Goal: Task Accomplishment & Management: Use online tool/utility

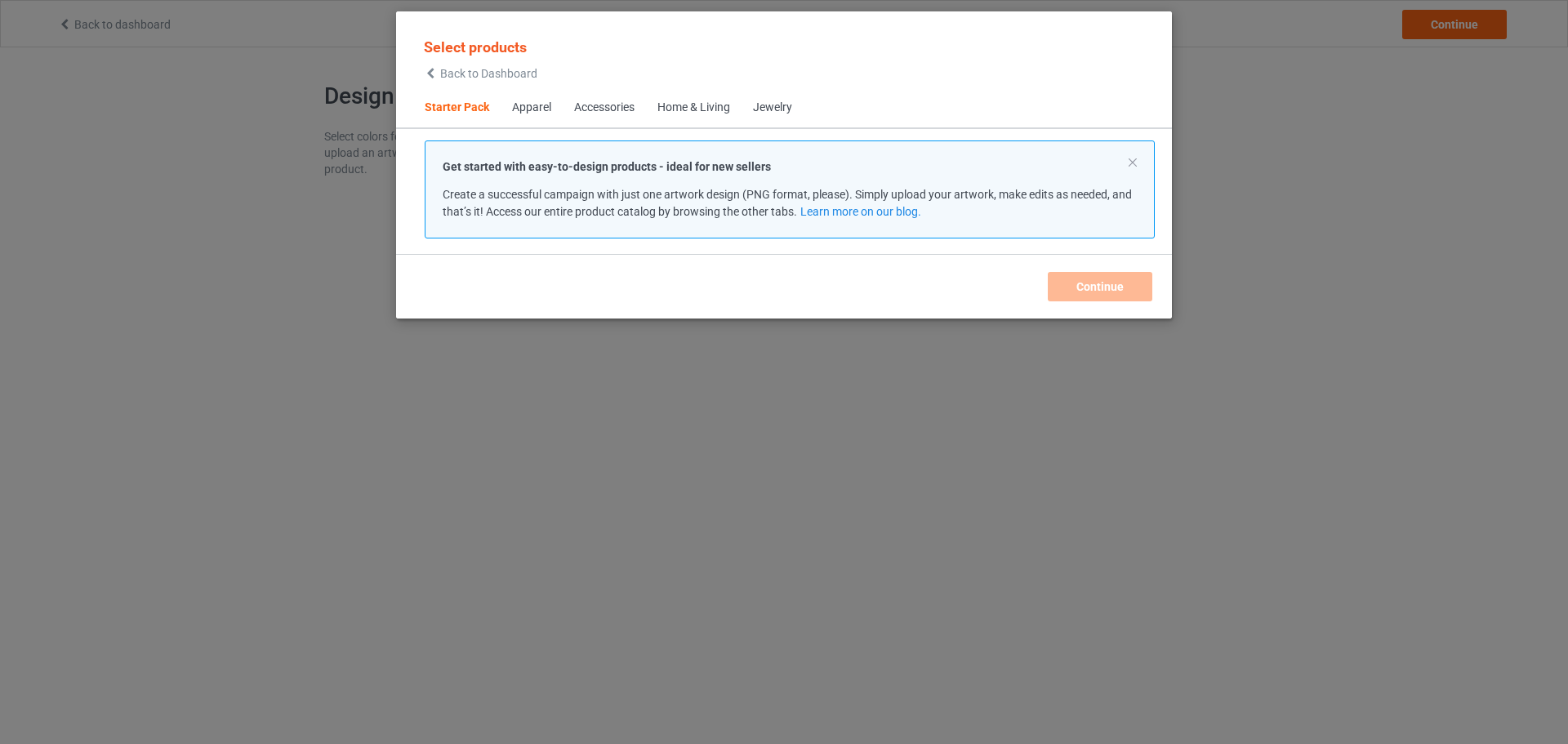
scroll to position [21, 0]
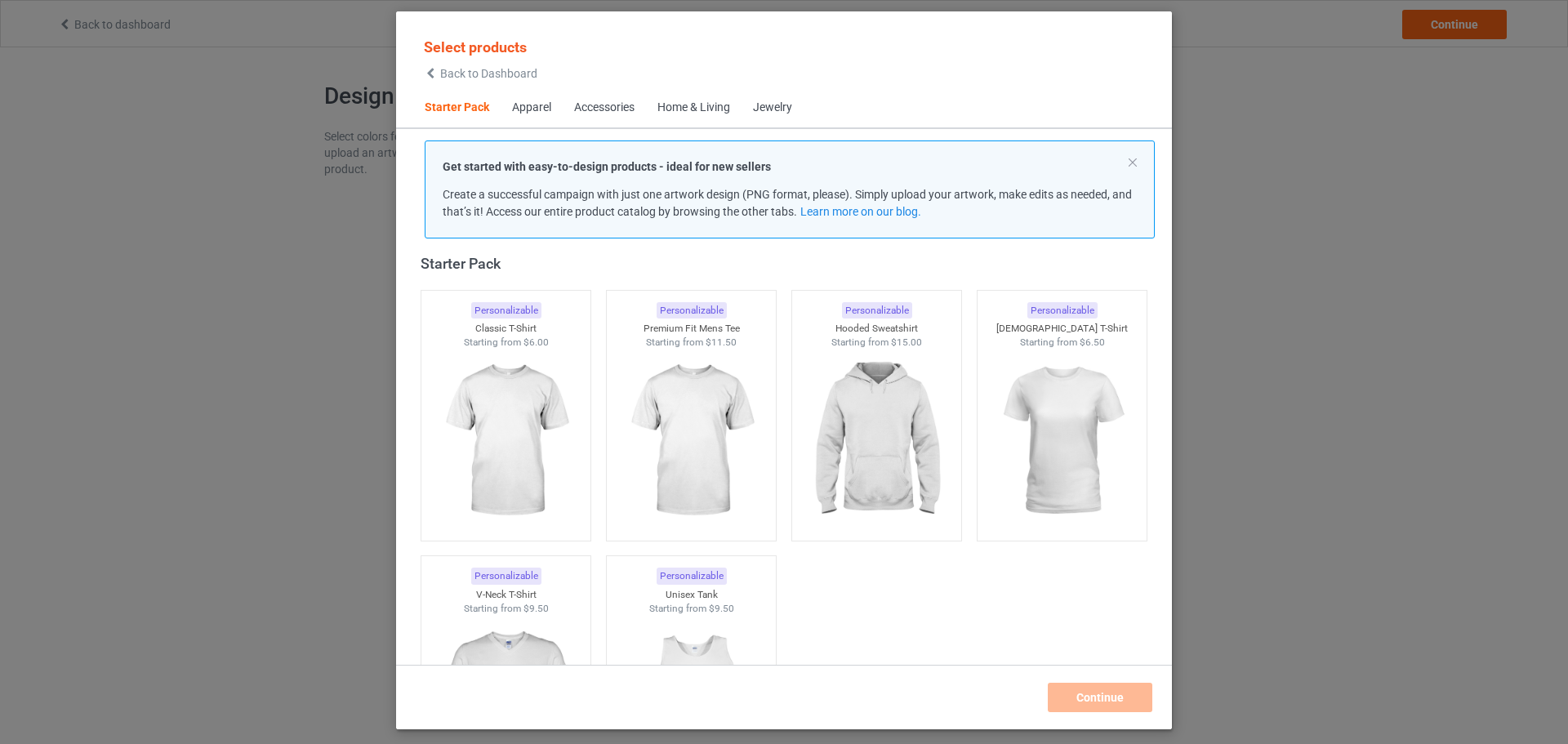
click at [461, 72] on span "Back to Dashboard" at bounding box center [489, 73] width 98 height 13
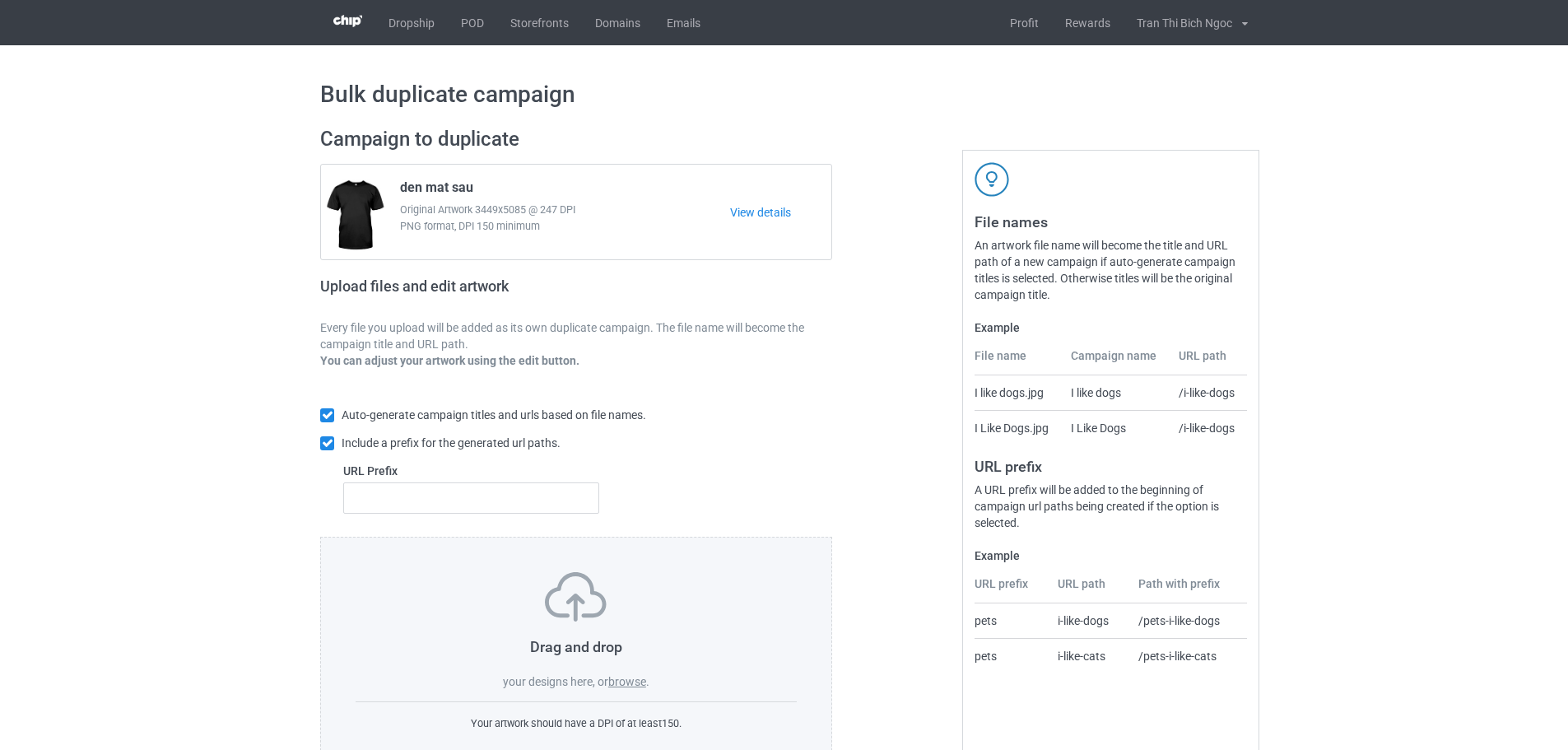
scroll to position [53, 0]
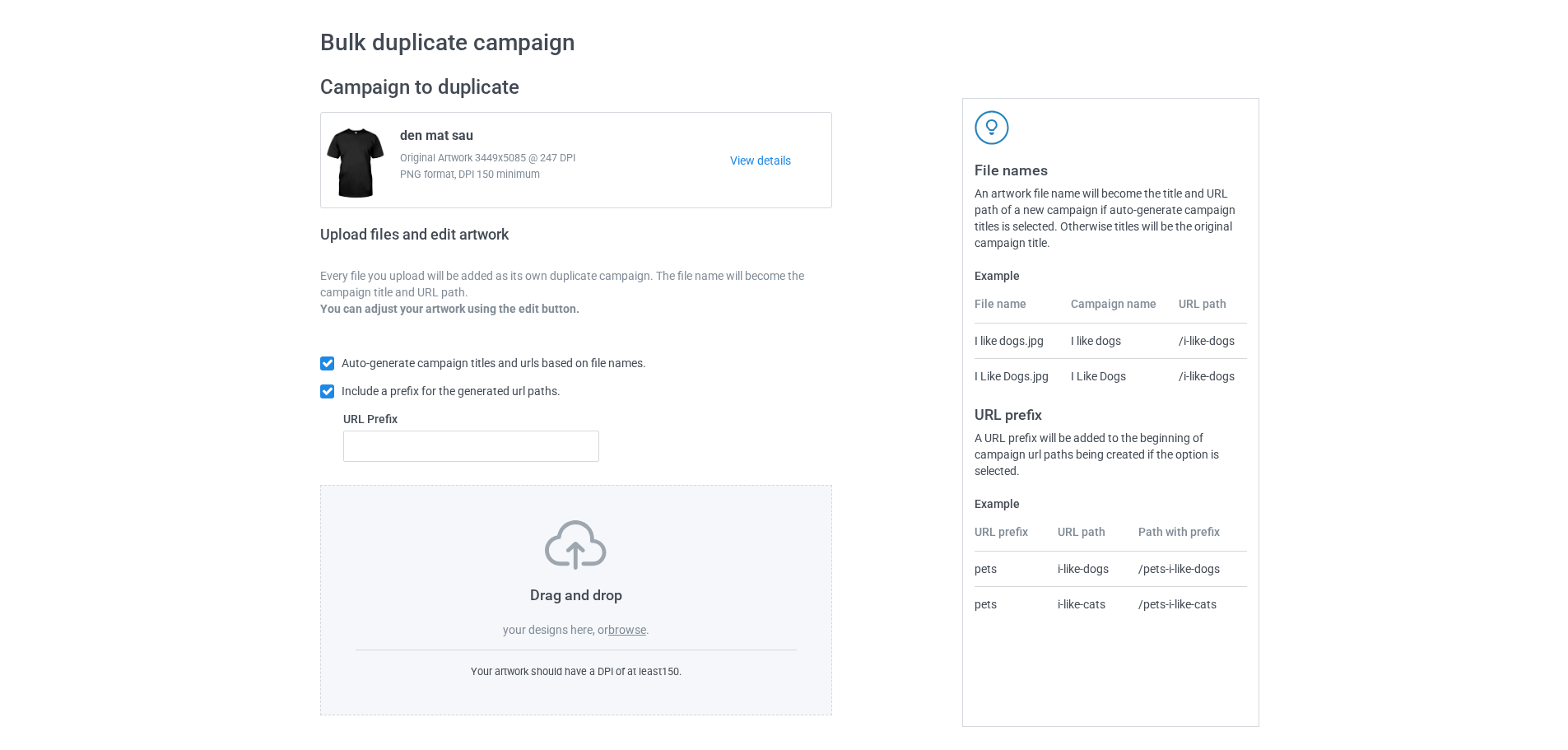
click at [87, 441] on div "Bulk duplicate campaign Campaign to duplicate den mat sau Original Artwork 3449…" at bounding box center [784, 371] width 1568 height 757
click at [631, 628] on label "browse" at bounding box center [627, 629] width 37 height 13
click at [0, 0] on input "browse" at bounding box center [0, 0] width 0 height 0
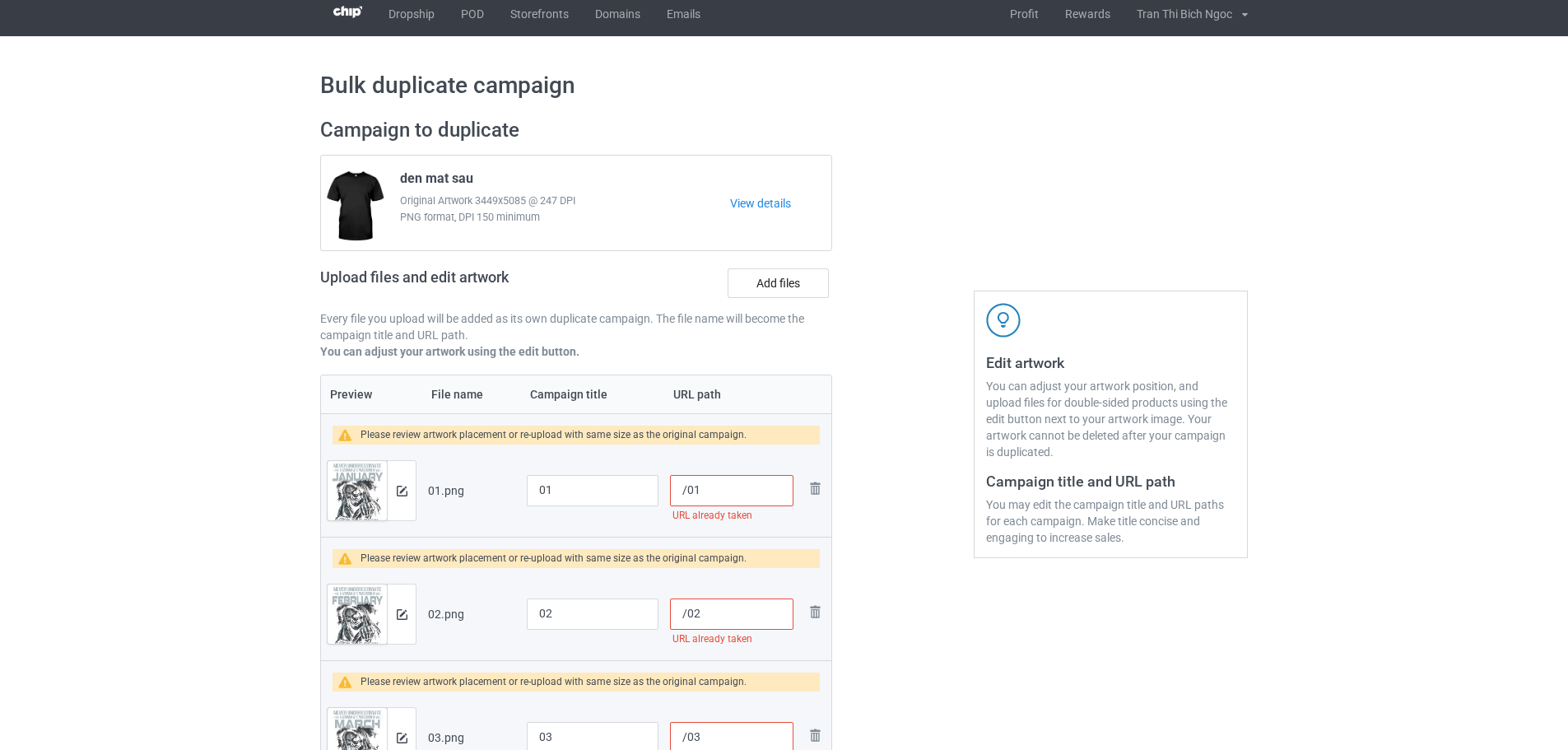
scroll to position [0, 0]
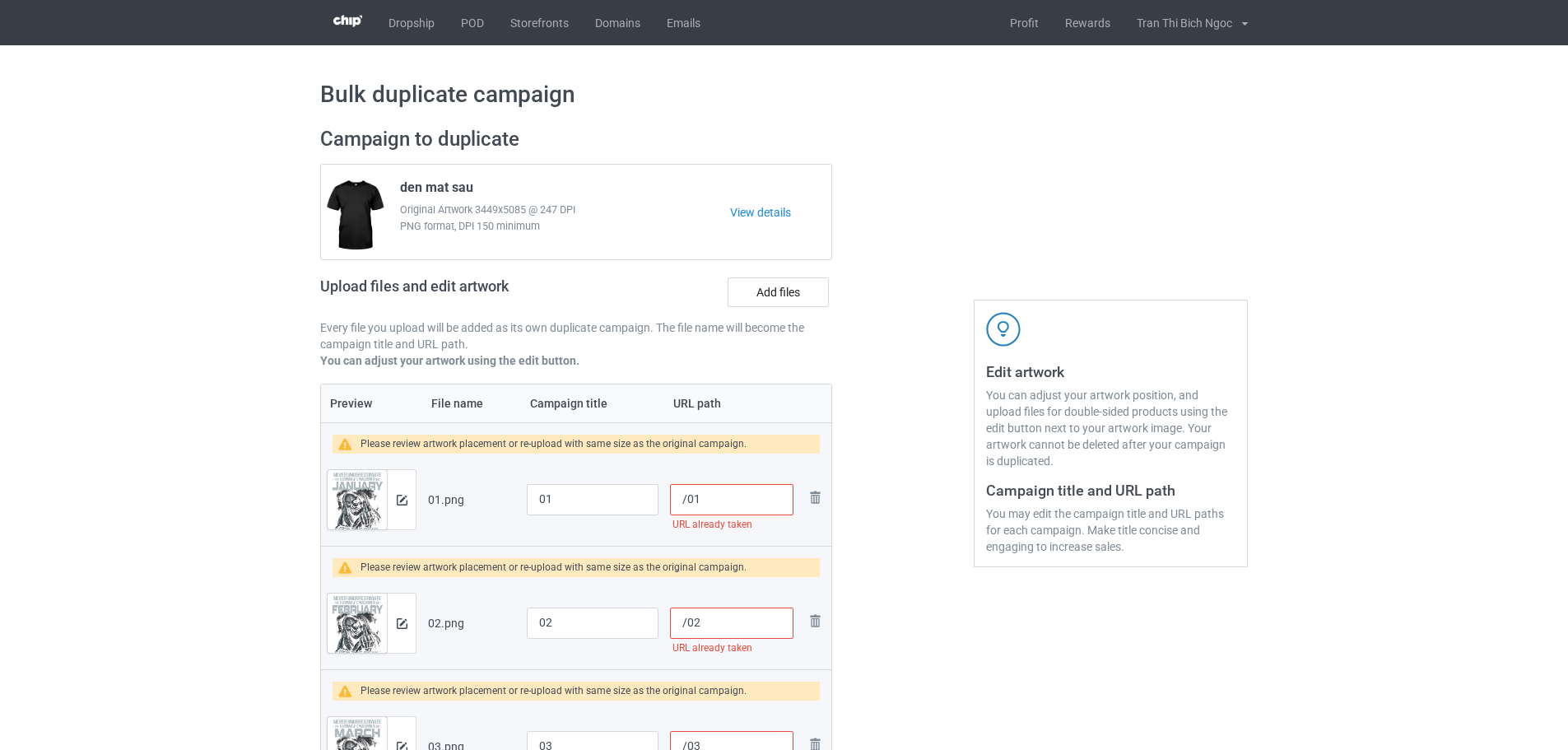
click at [686, 500] on input "/01" at bounding box center [731, 500] width 123 height 31
click at [689, 500] on input "/91301" at bounding box center [731, 500] width 123 height 31
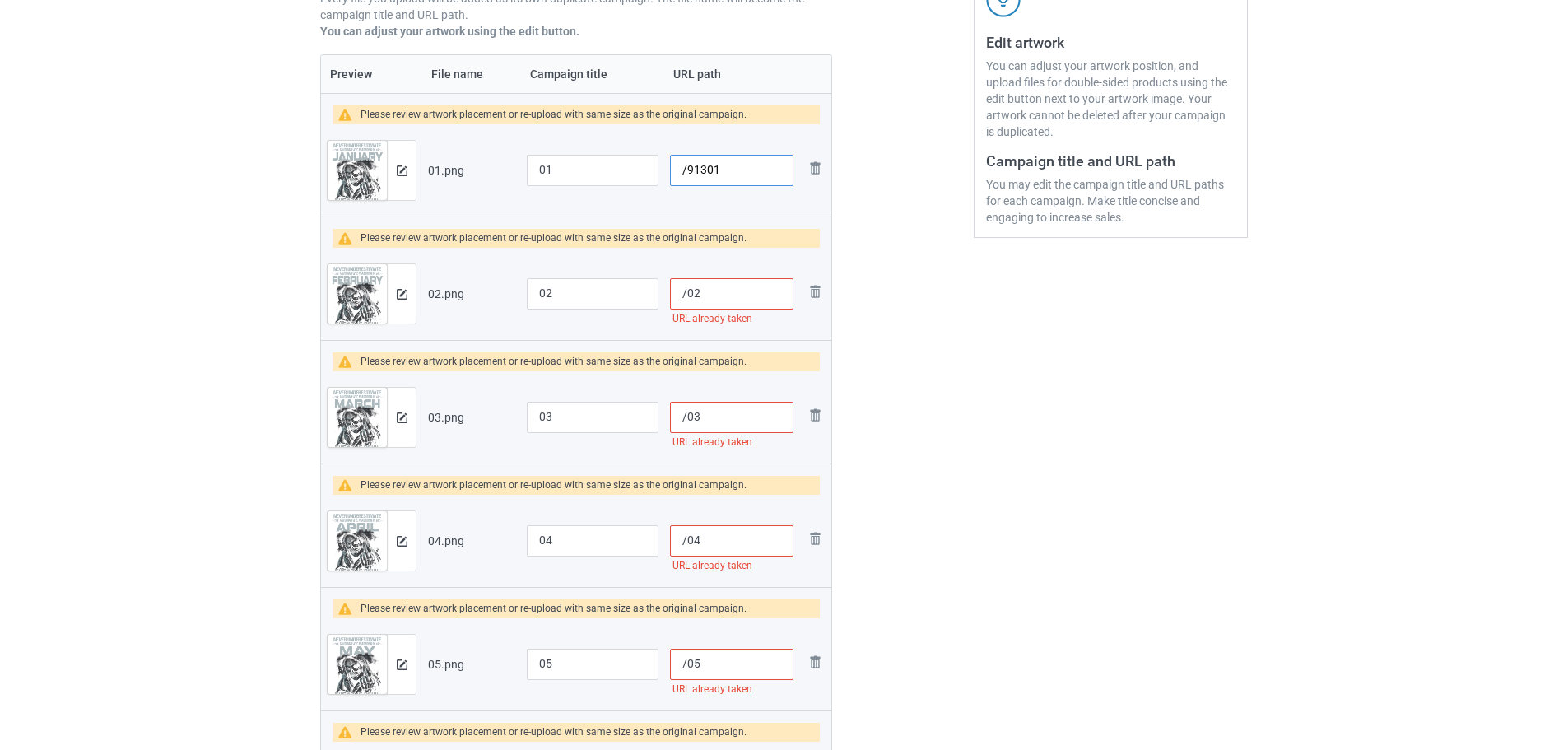
type input "/91301"
click at [685, 299] on input "/02" at bounding box center [731, 294] width 123 height 31
paste input "913"
type input "/91302"
click at [687, 420] on input "/03" at bounding box center [731, 417] width 123 height 31
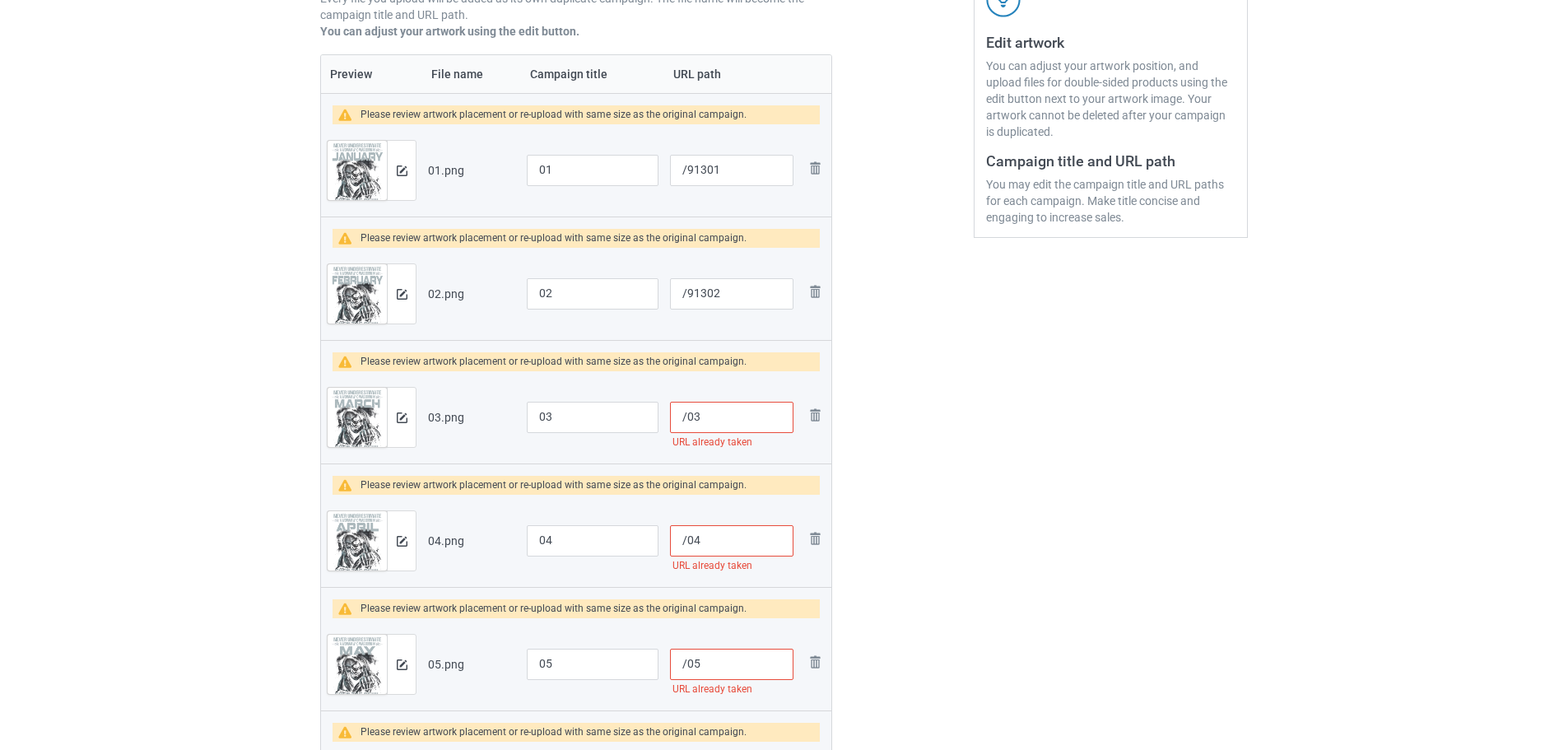
paste input "913"
type input "/91303"
click at [687, 545] on input "/04" at bounding box center [731, 541] width 123 height 31
paste input "913"
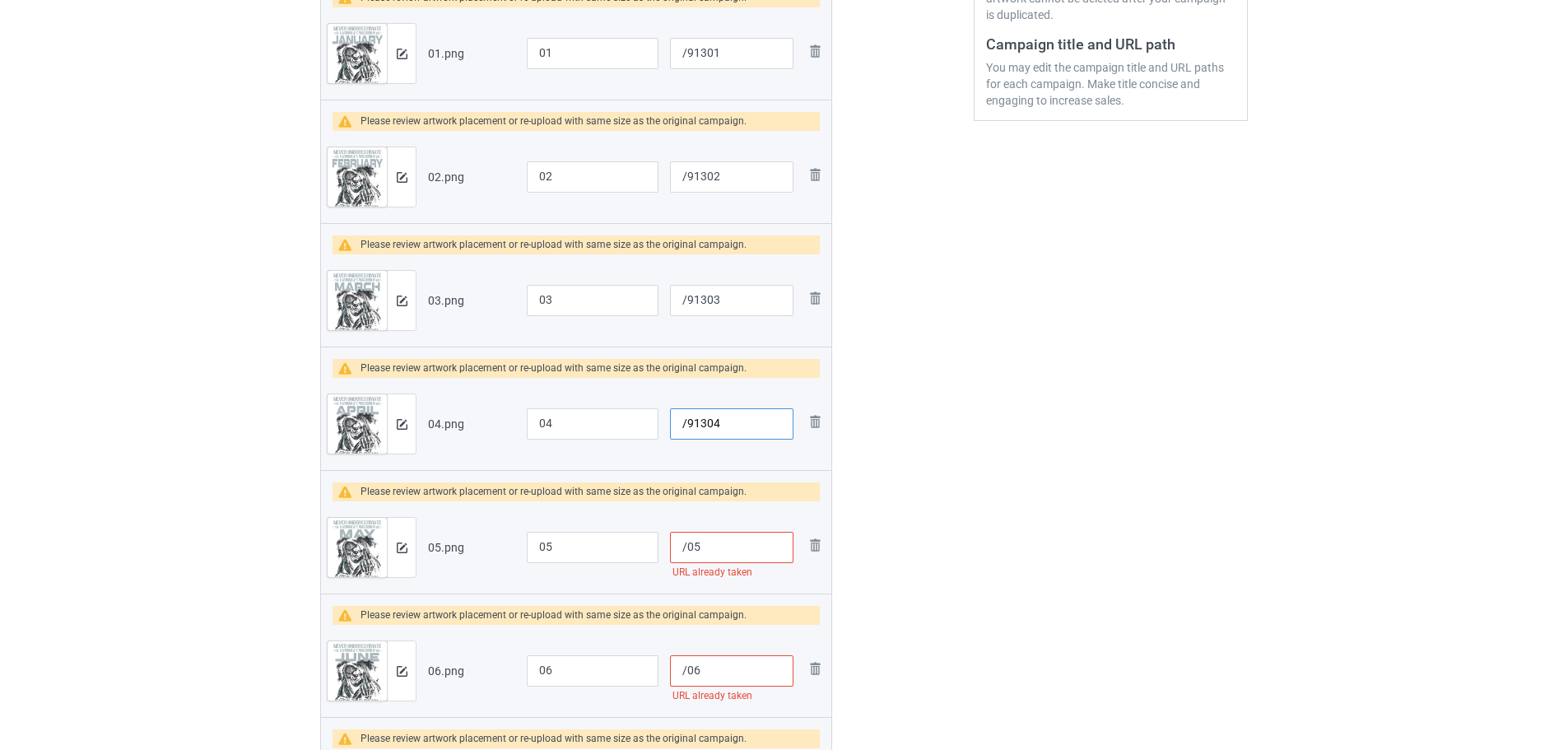
scroll to position [494, 0]
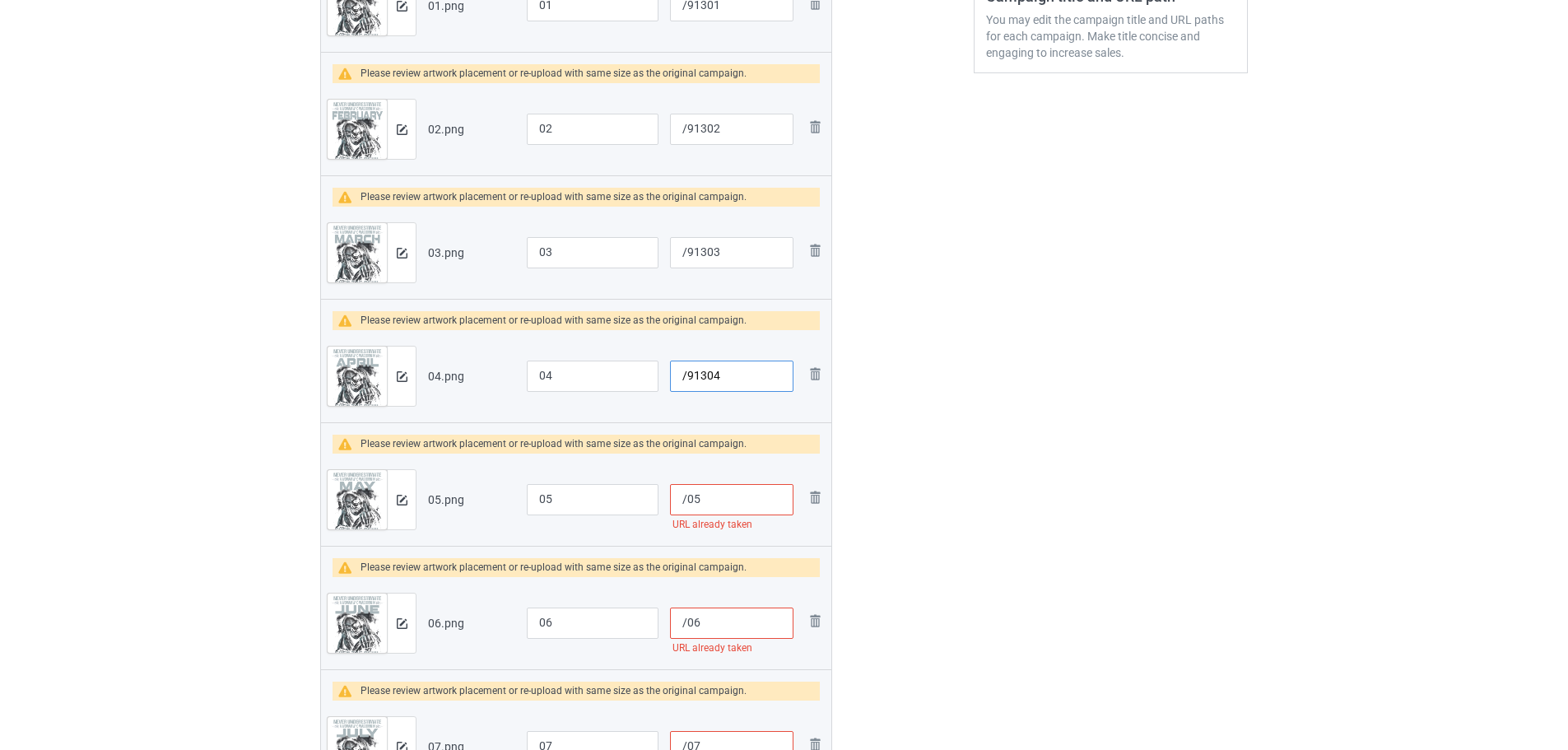
type input "/91304"
click at [685, 505] on input "/05" at bounding box center [731, 500] width 123 height 31
paste input "913"
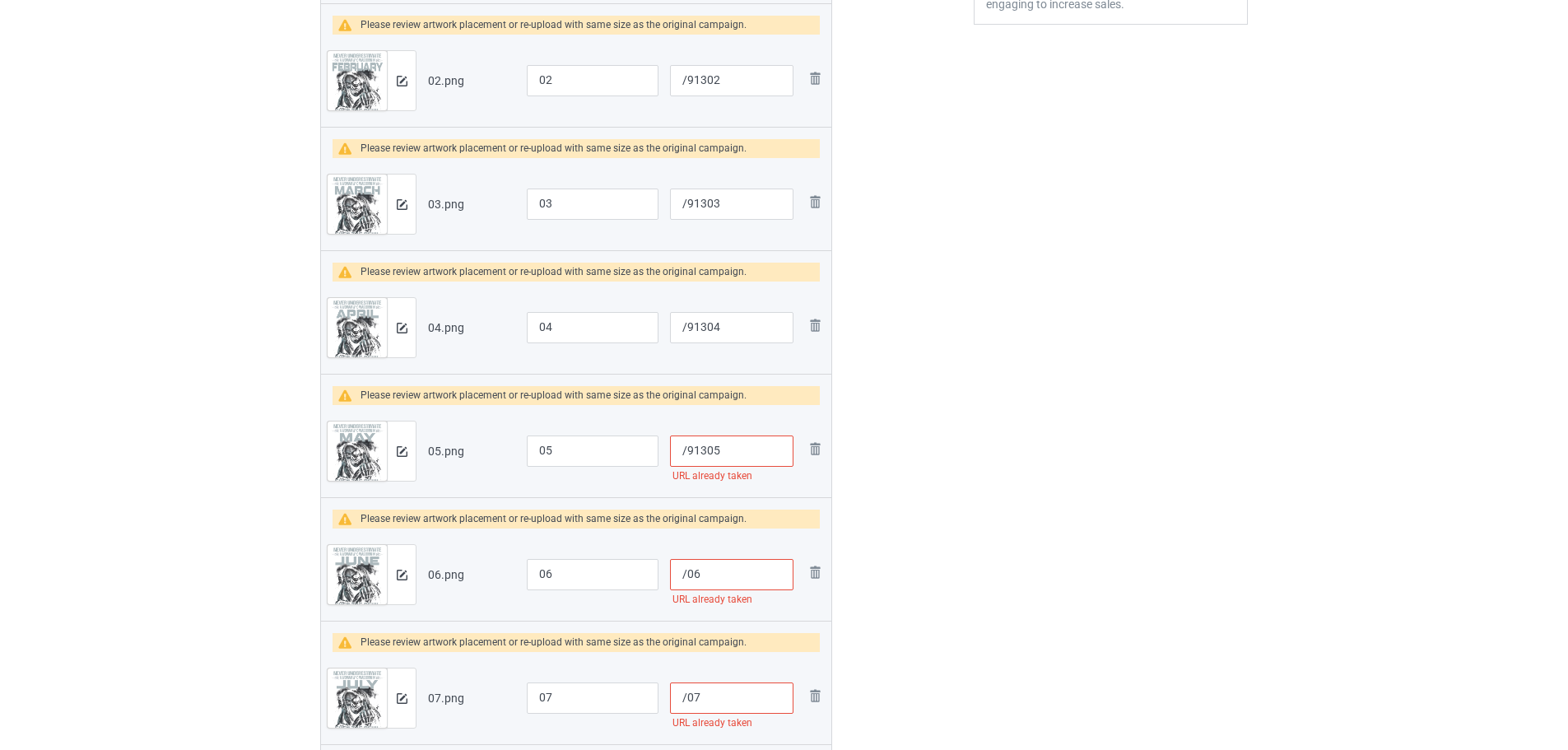
scroll to position [577, 0]
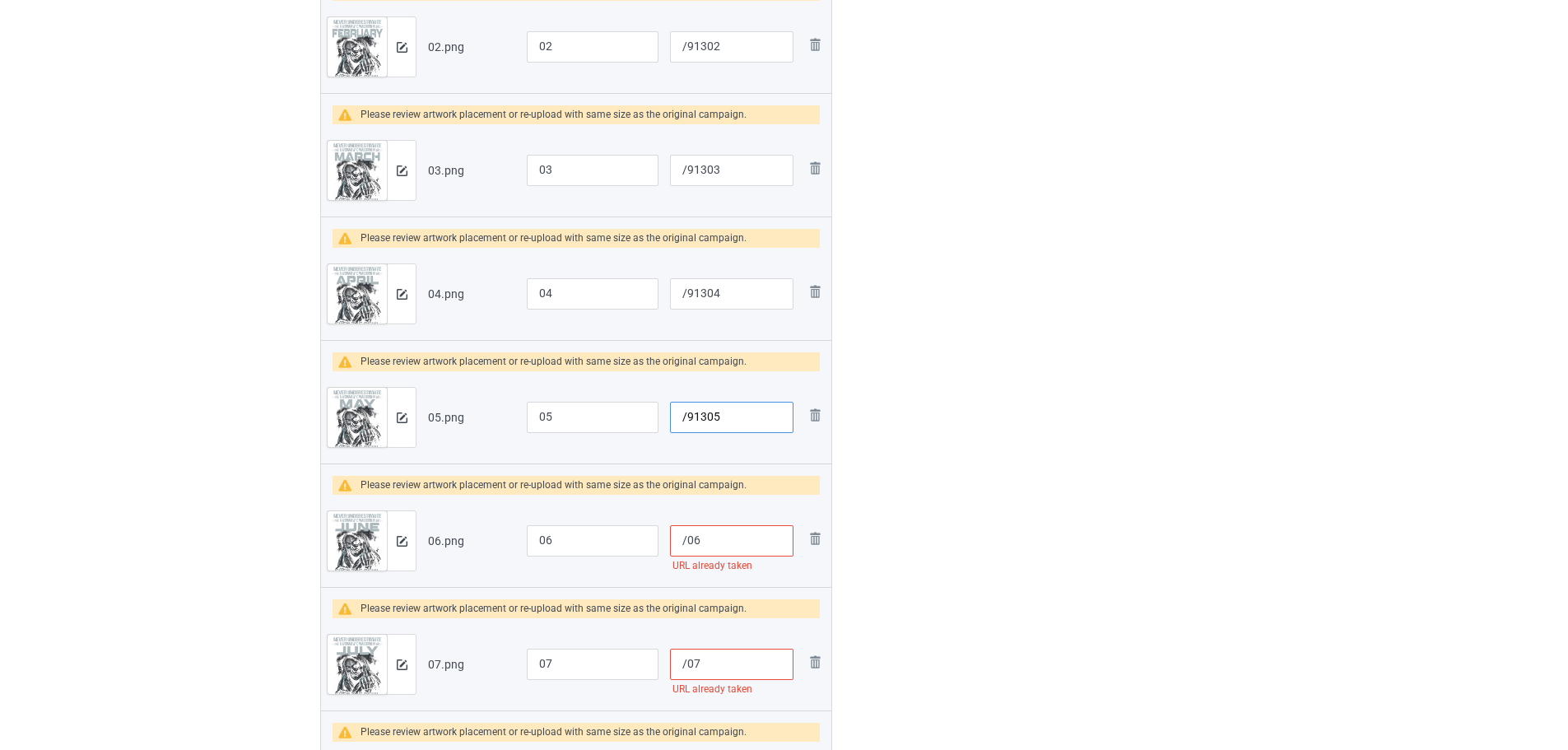
type input "/91305"
click at [684, 535] on input "/06" at bounding box center [731, 541] width 123 height 31
paste input "913"
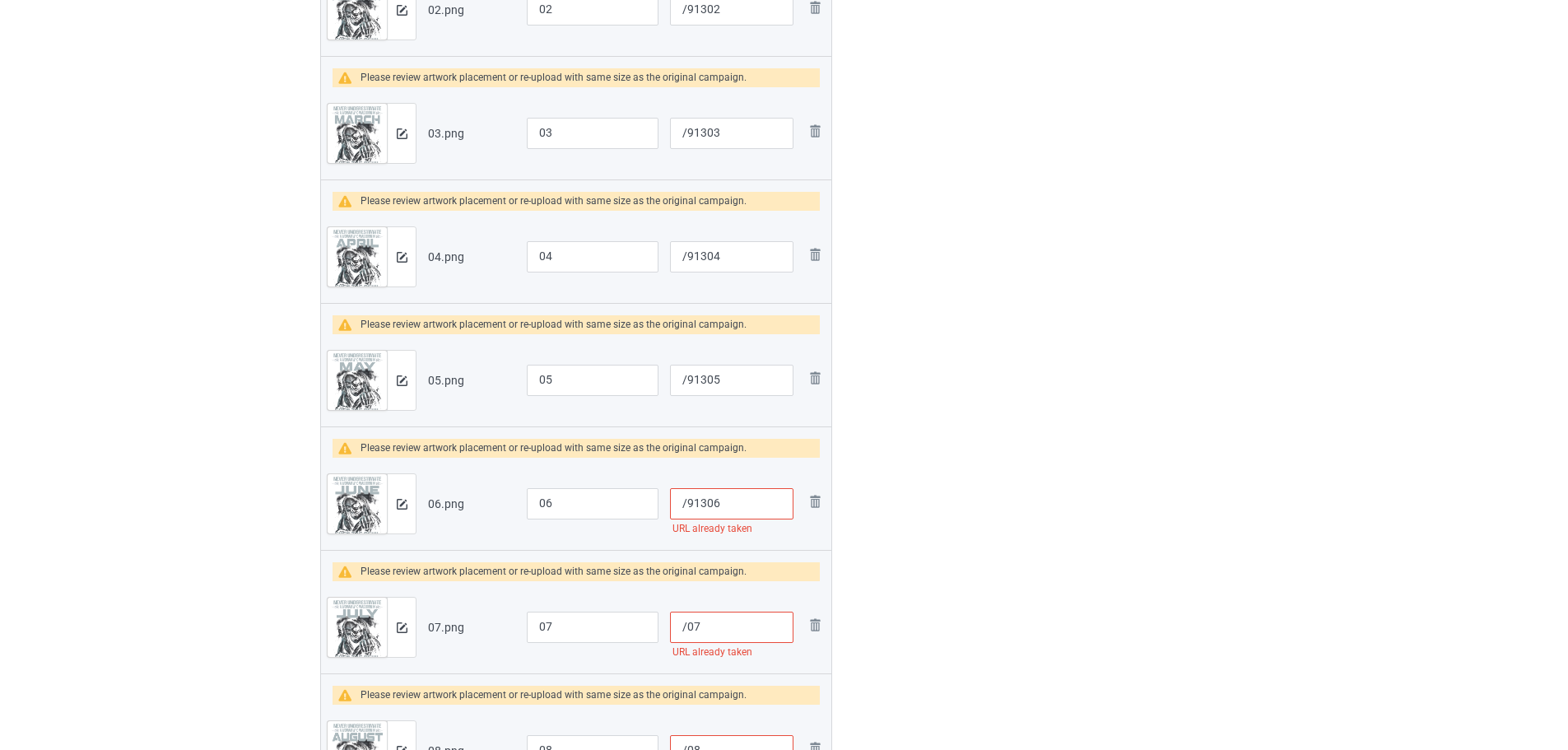
scroll to position [658, 0]
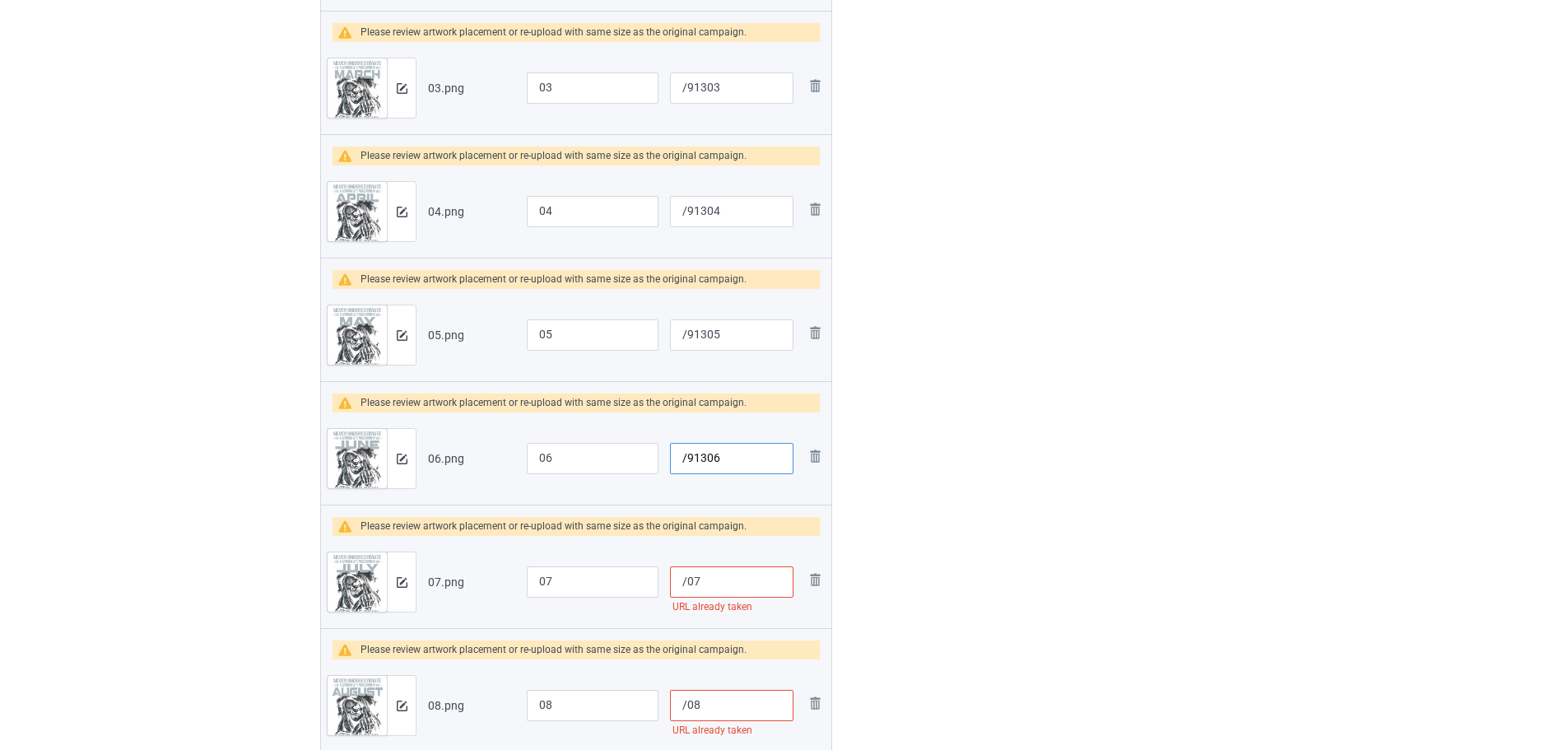
type input "/91306"
click at [685, 587] on input "/07" at bounding box center [731, 582] width 123 height 31
paste input "913"
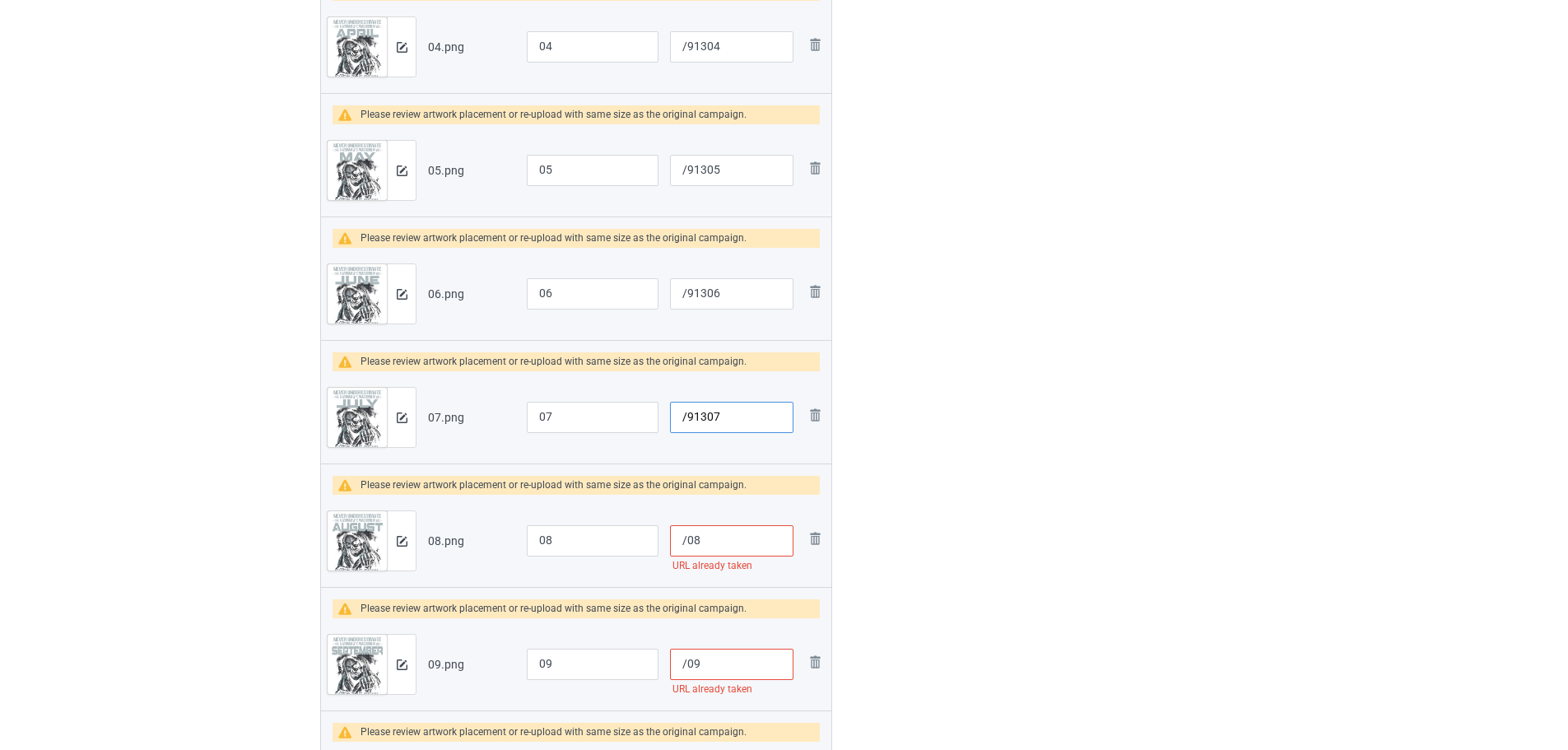
type input "/91307"
click at [678, 542] on input "/08" at bounding box center [731, 541] width 123 height 31
click at [683, 541] on input "/08" at bounding box center [731, 541] width 123 height 31
click at [686, 541] on input "/08" at bounding box center [731, 541] width 123 height 31
paste input "913"
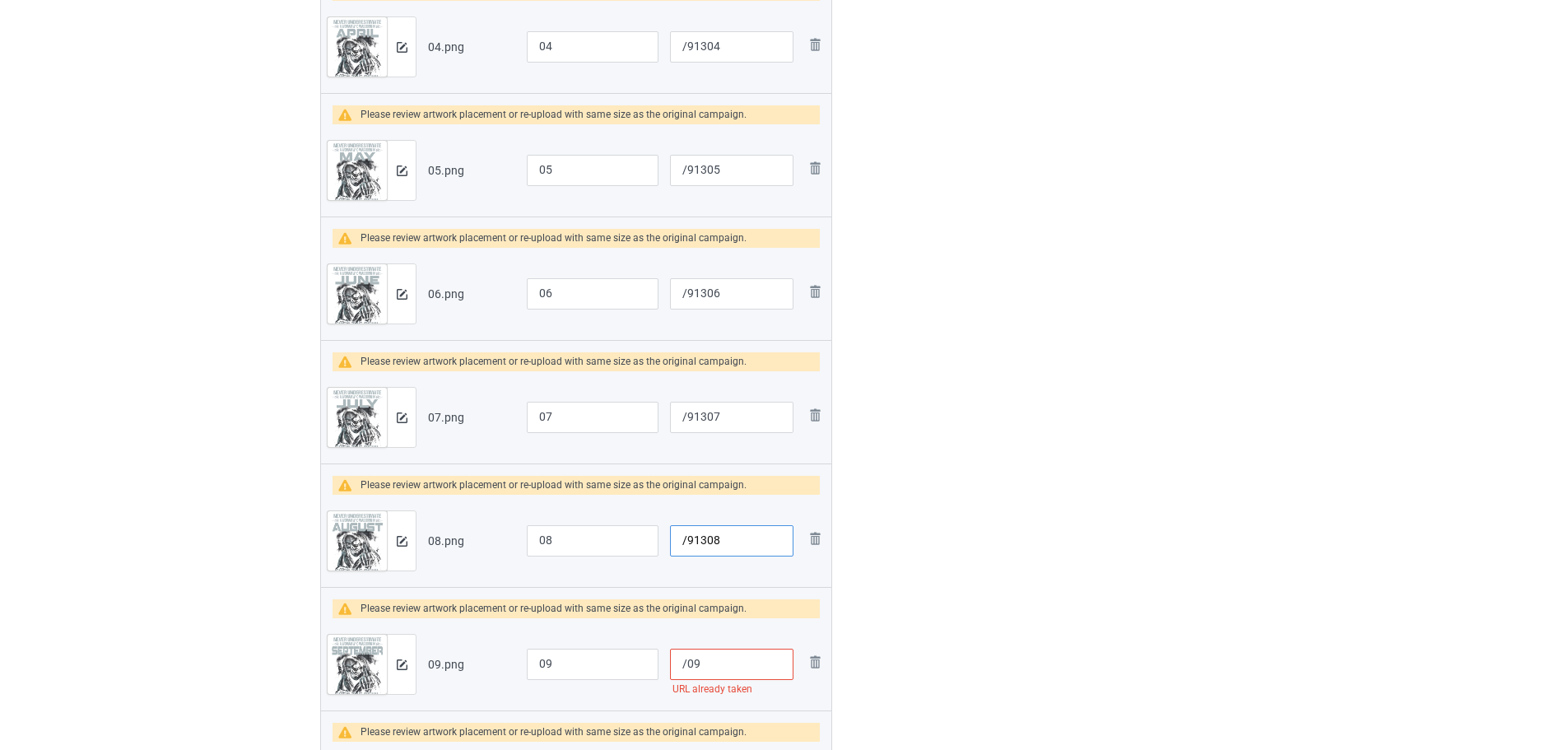
scroll to position [906, 0]
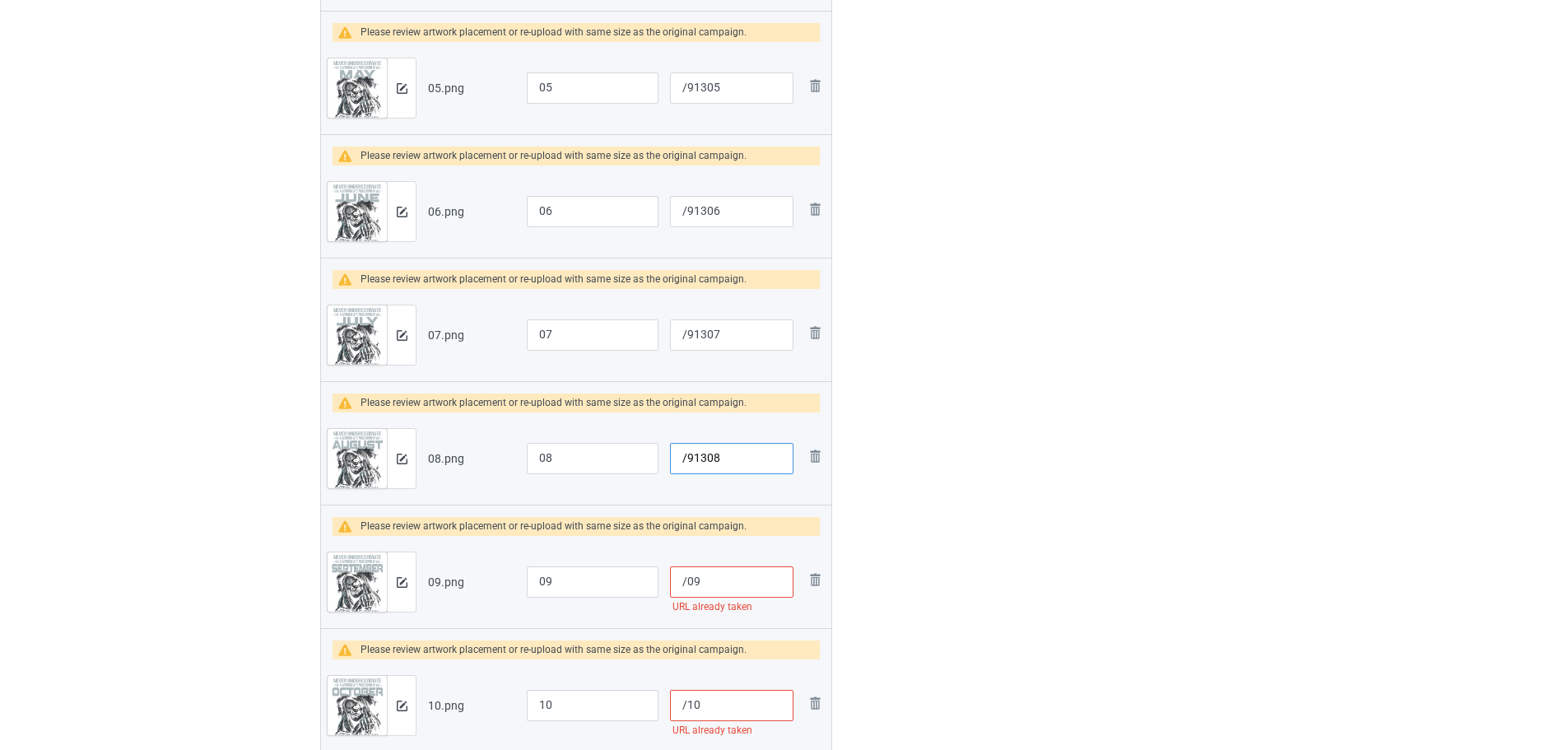
type input "/91308"
click at [687, 583] on input "/09" at bounding box center [731, 582] width 123 height 31
paste input "913"
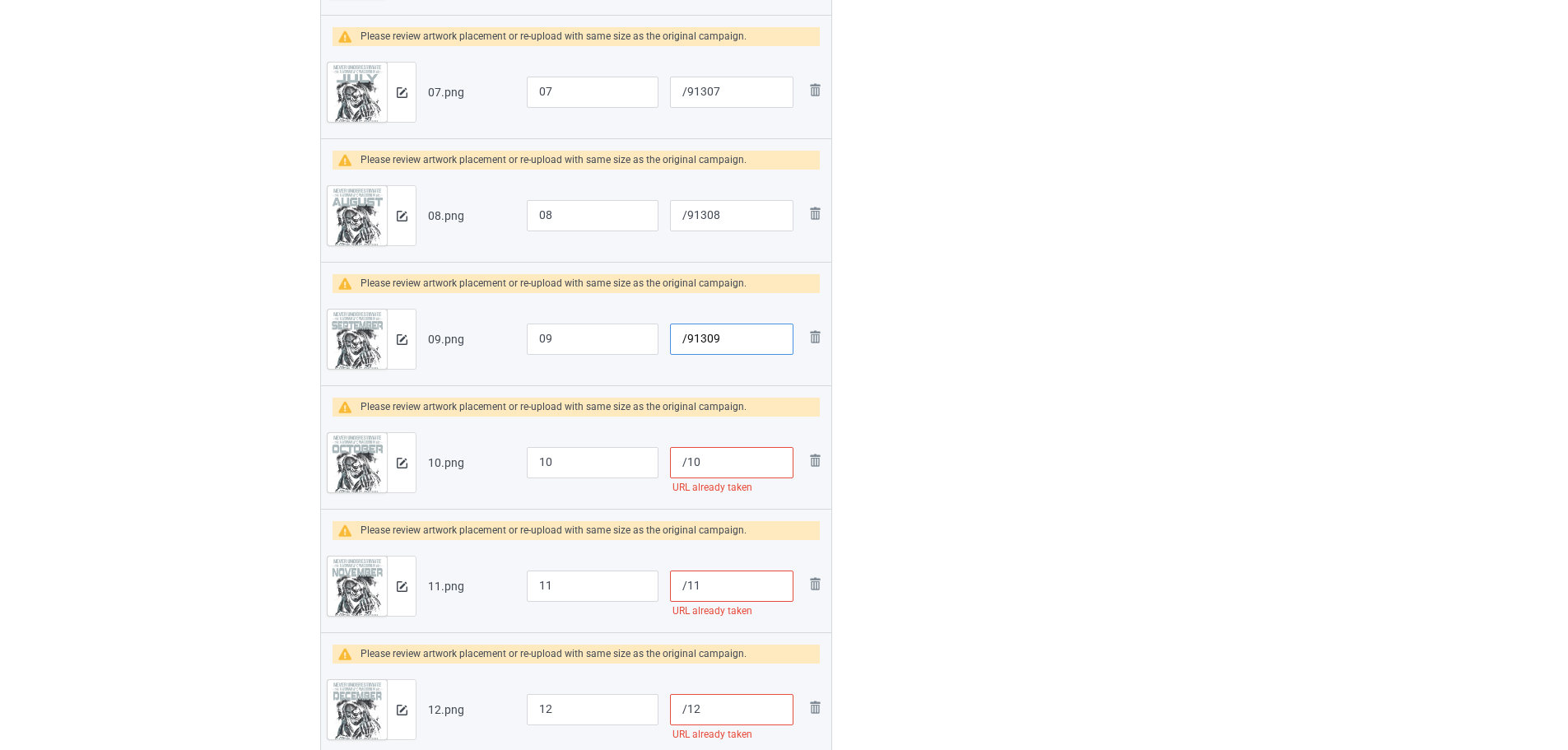
scroll to position [1153, 0]
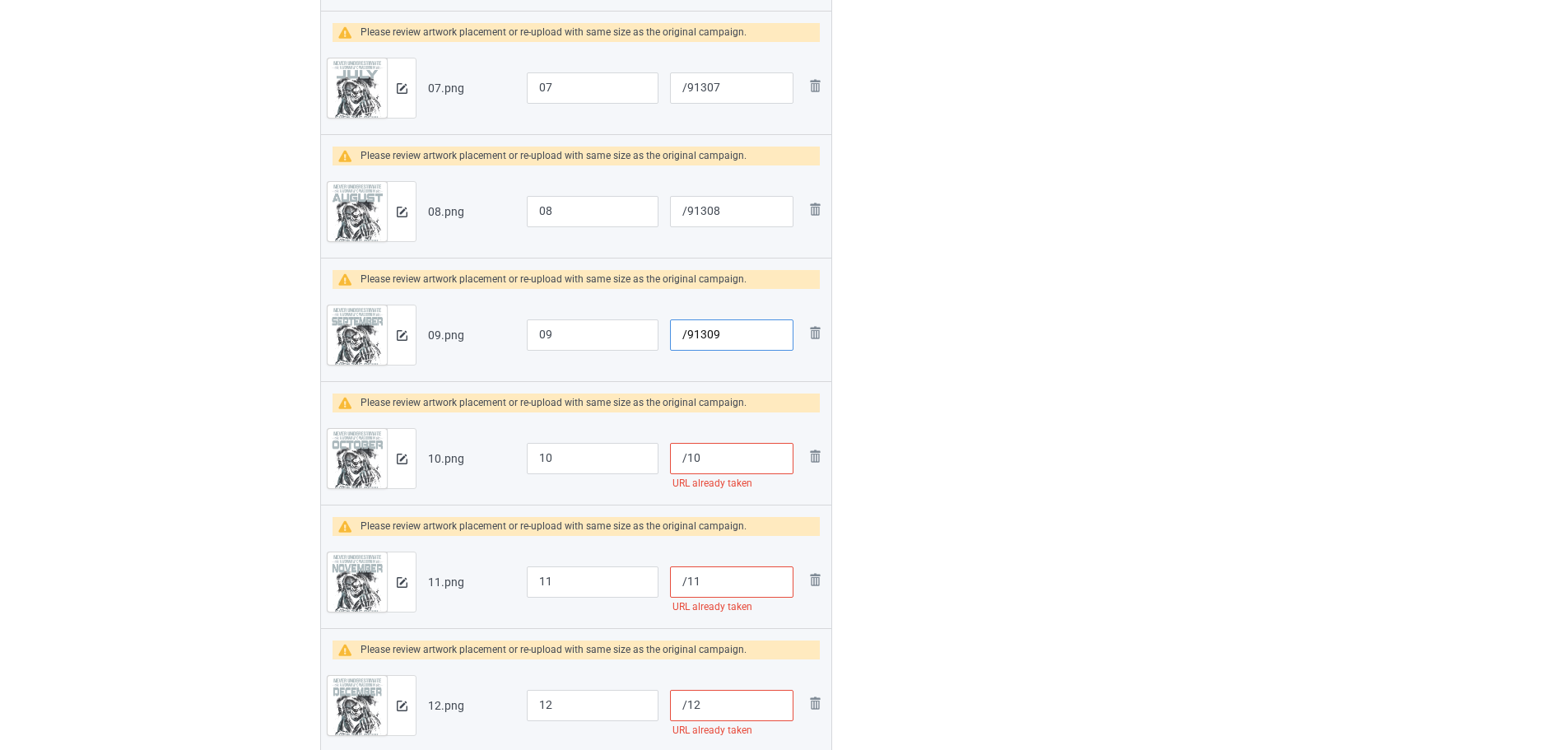
type input "/91309"
click at [687, 459] on input "/10" at bounding box center [731, 459] width 123 height 31
paste input "913"
type input "/91310"
click at [686, 582] on input "/11" at bounding box center [731, 582] width 123 height 31
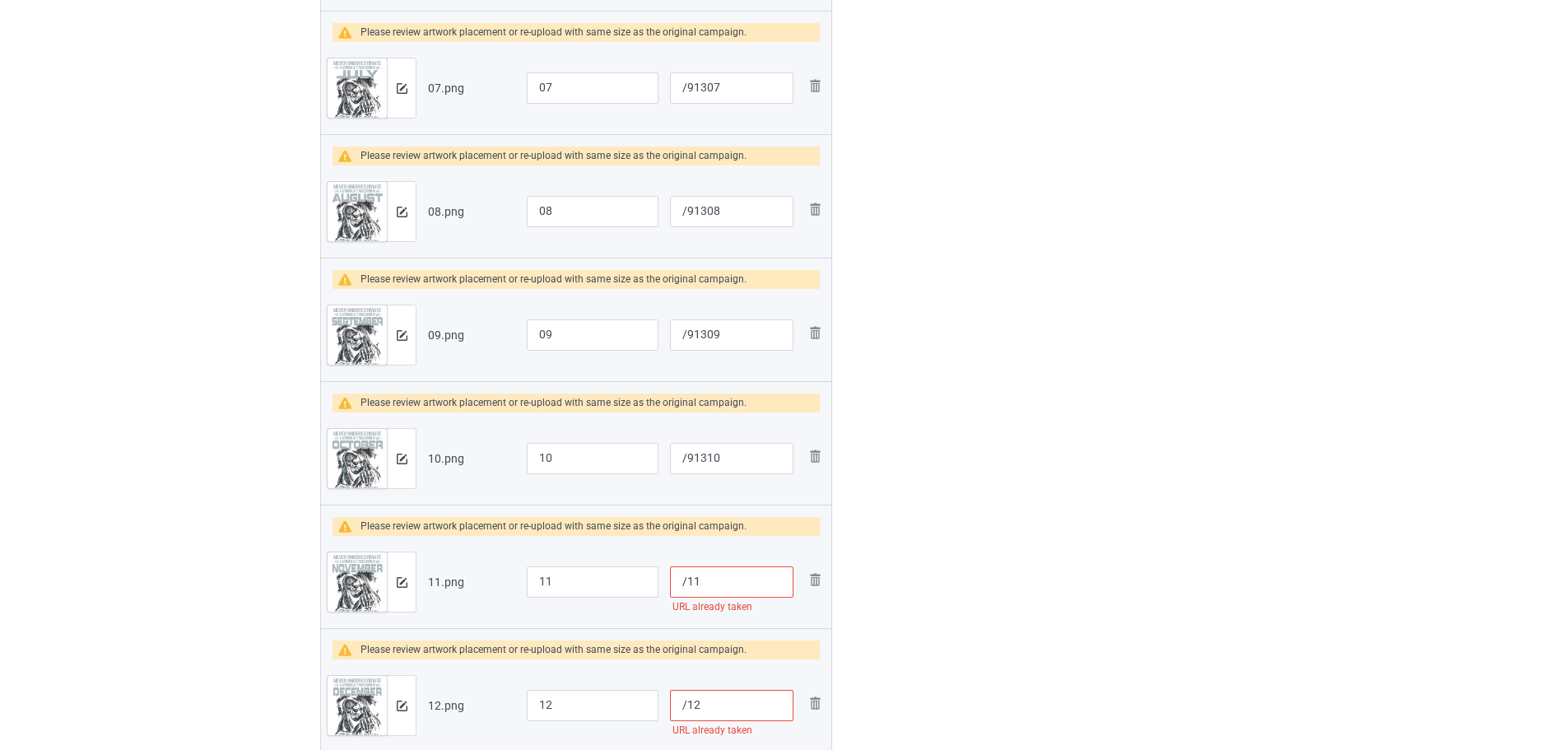
paste input "913"
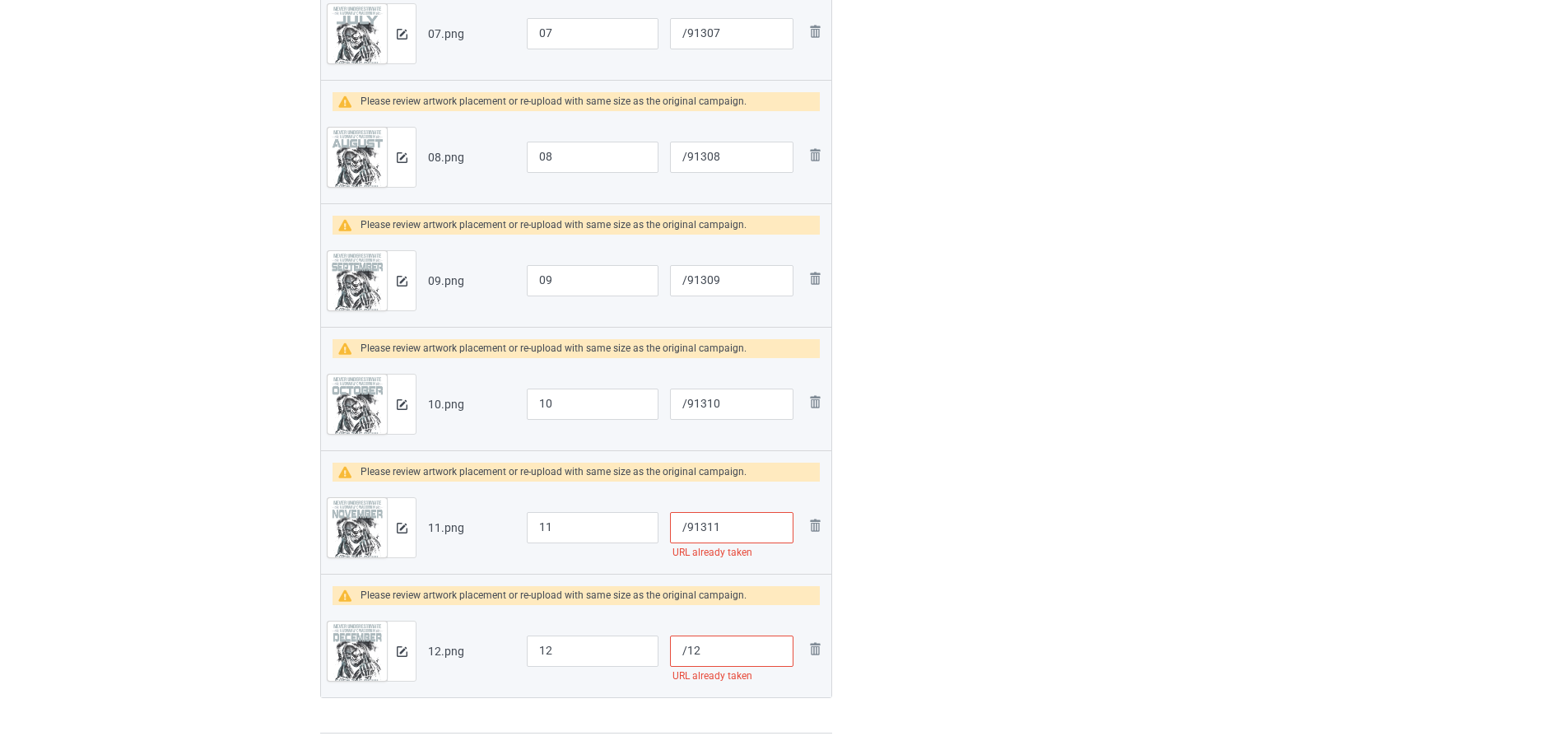
scroll to position [1235, 0]
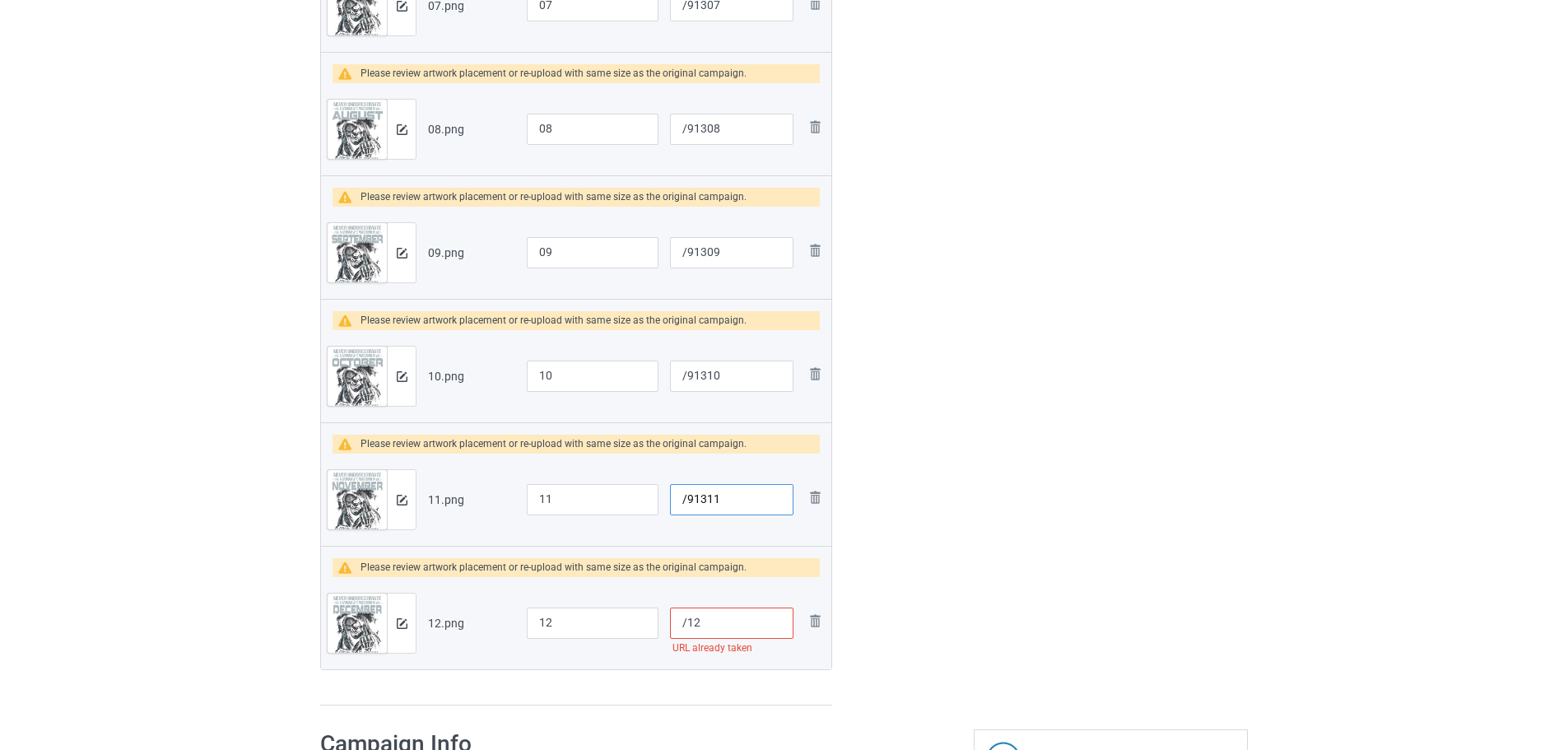
type input "/91311"
click at [688, 623] on input "/12" at bounding box center [731, 623] width 123 height 31
paste input "913"
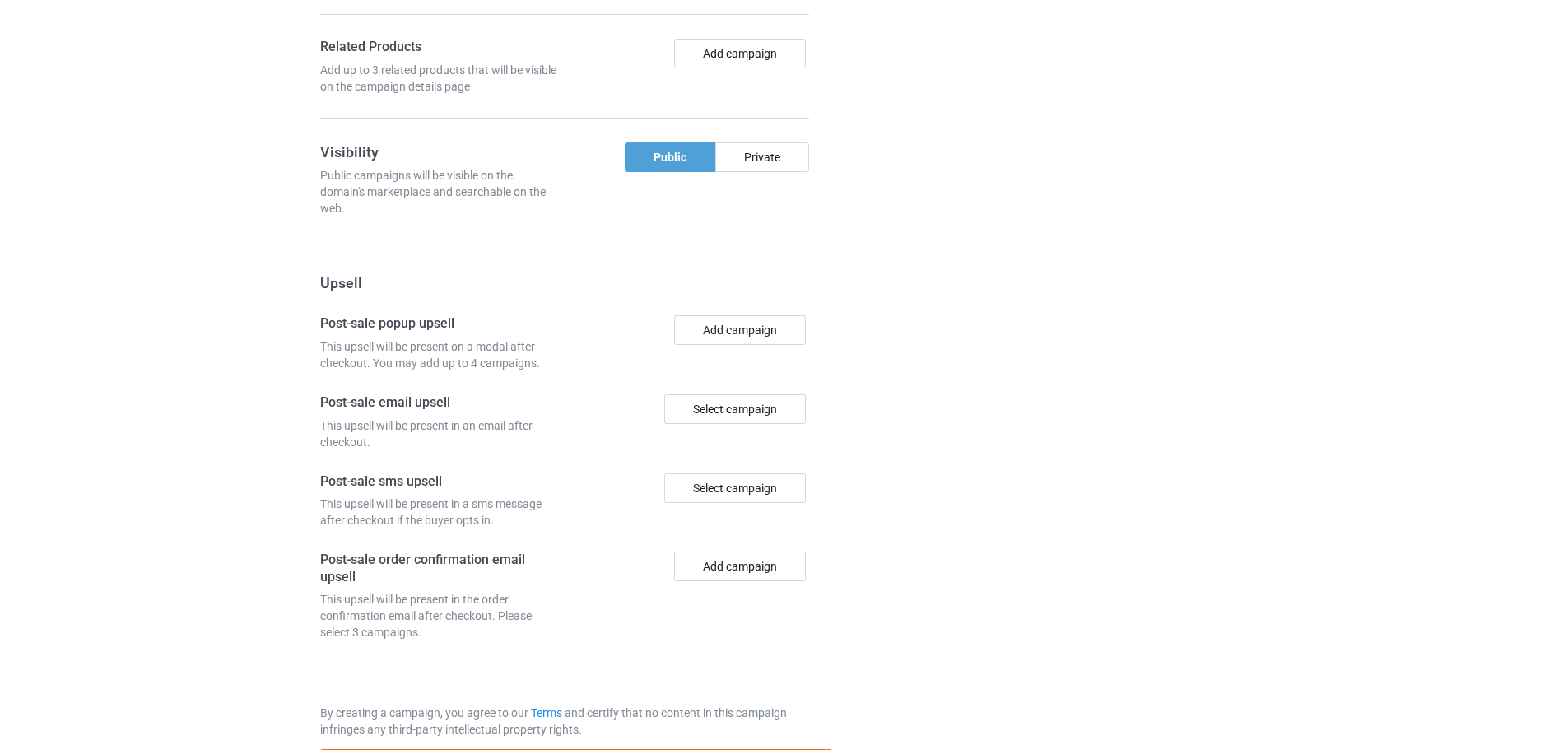
scroll to position [2736, 0]
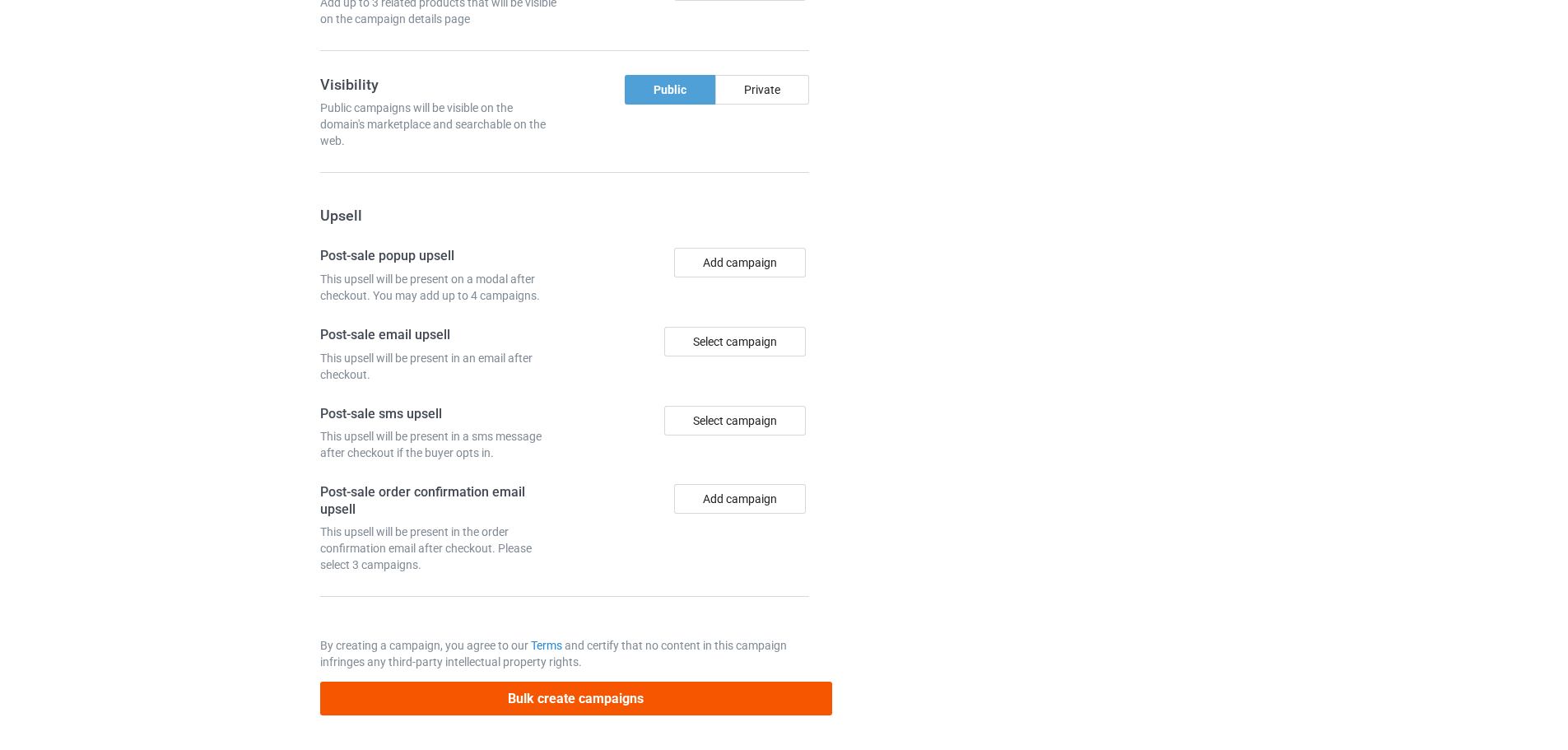
type input "/91312"
click at [684, 700] on button "Bulk create campaigns" at bounding box center [576, 699] width 512 height 33
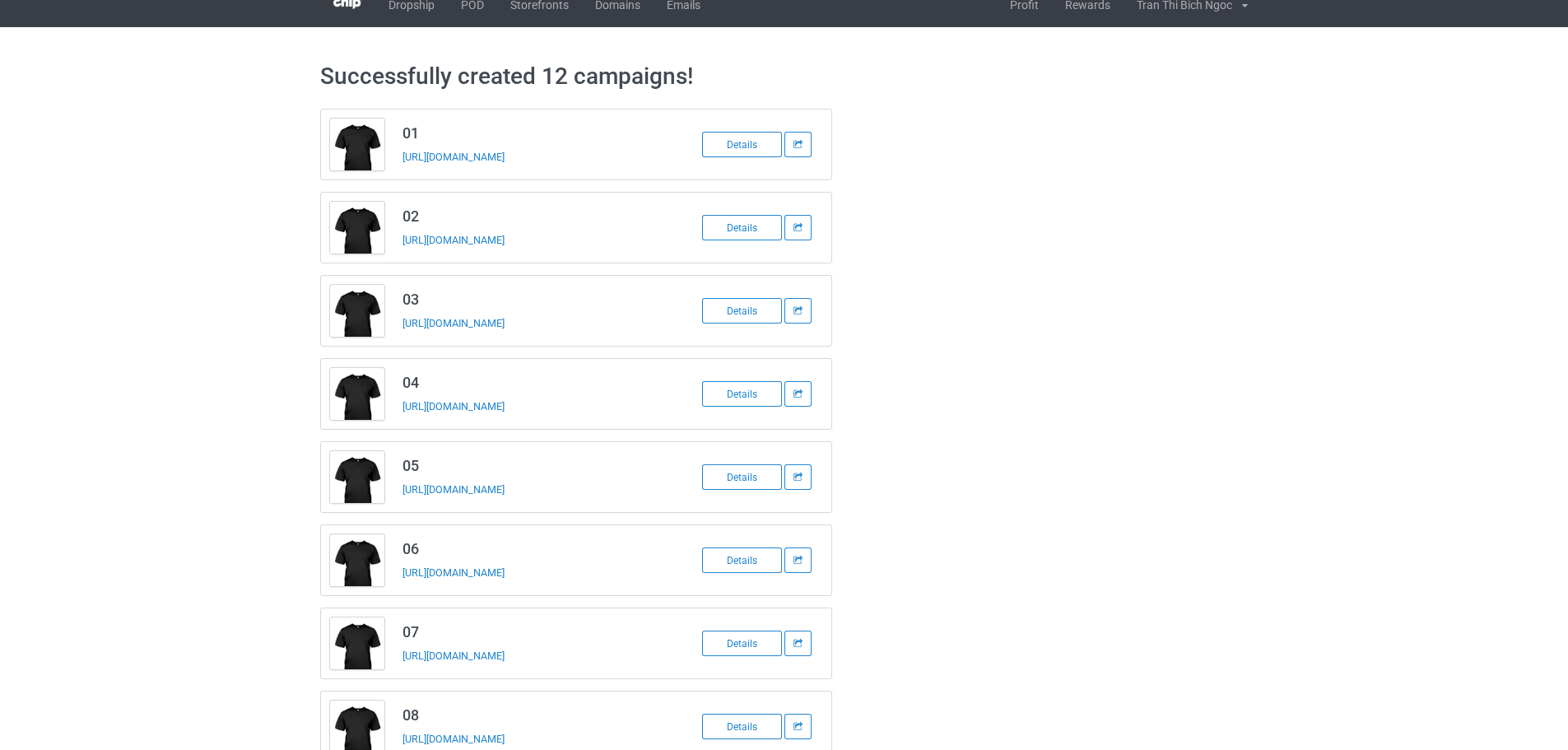
scroll to position [0, 0]
